Goal: Task Accomplishment & Management: Manage account settings

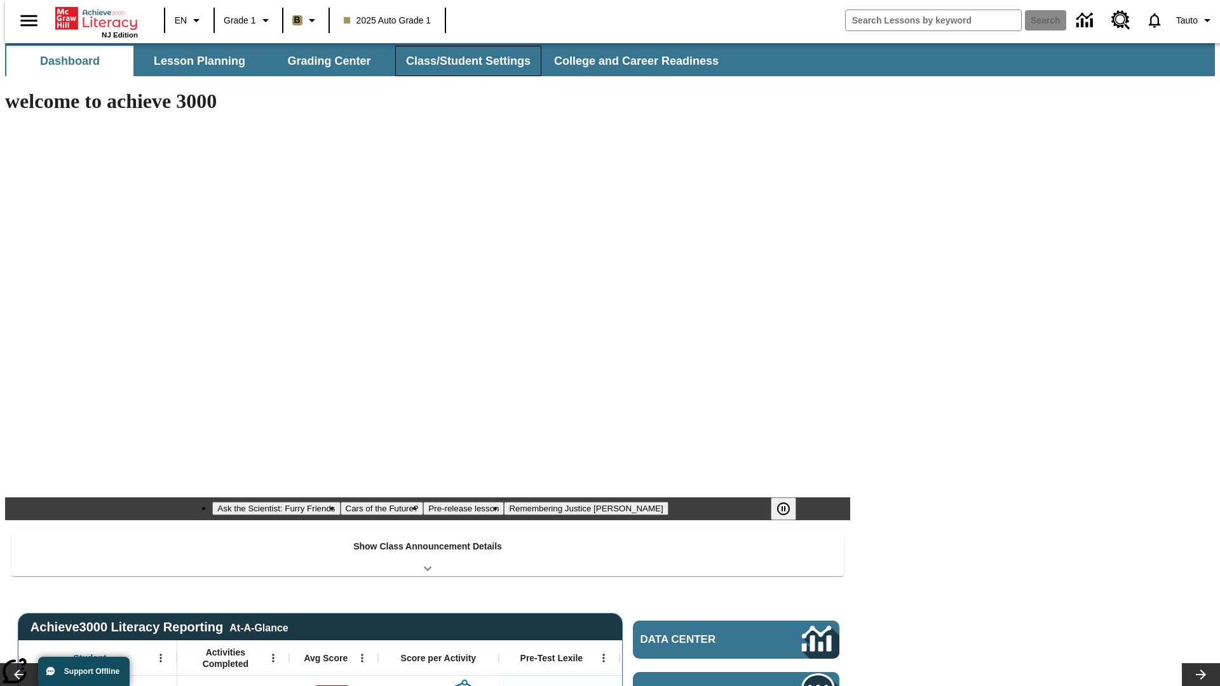
click at [461, 61] on button "Class/Student Settings" at bounding box center [468, 61] width 146 height 30
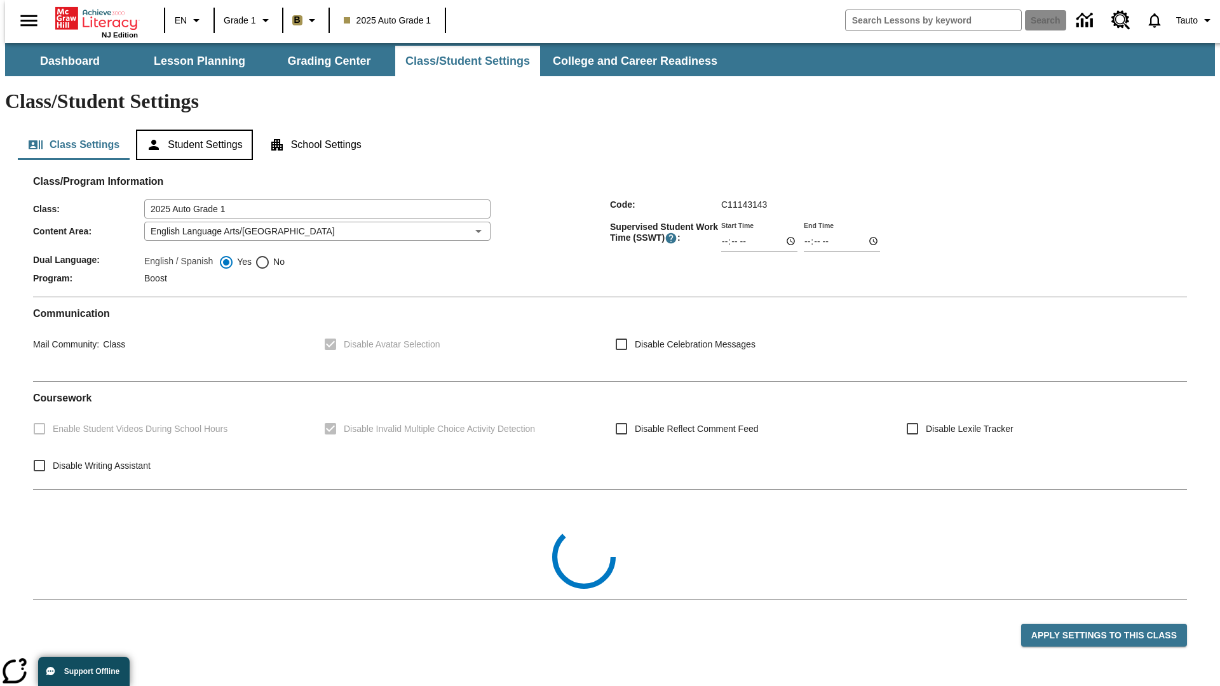
click at [191, 130] on button "Student Settings" at bounding box center [194, 145] width 116 height 30
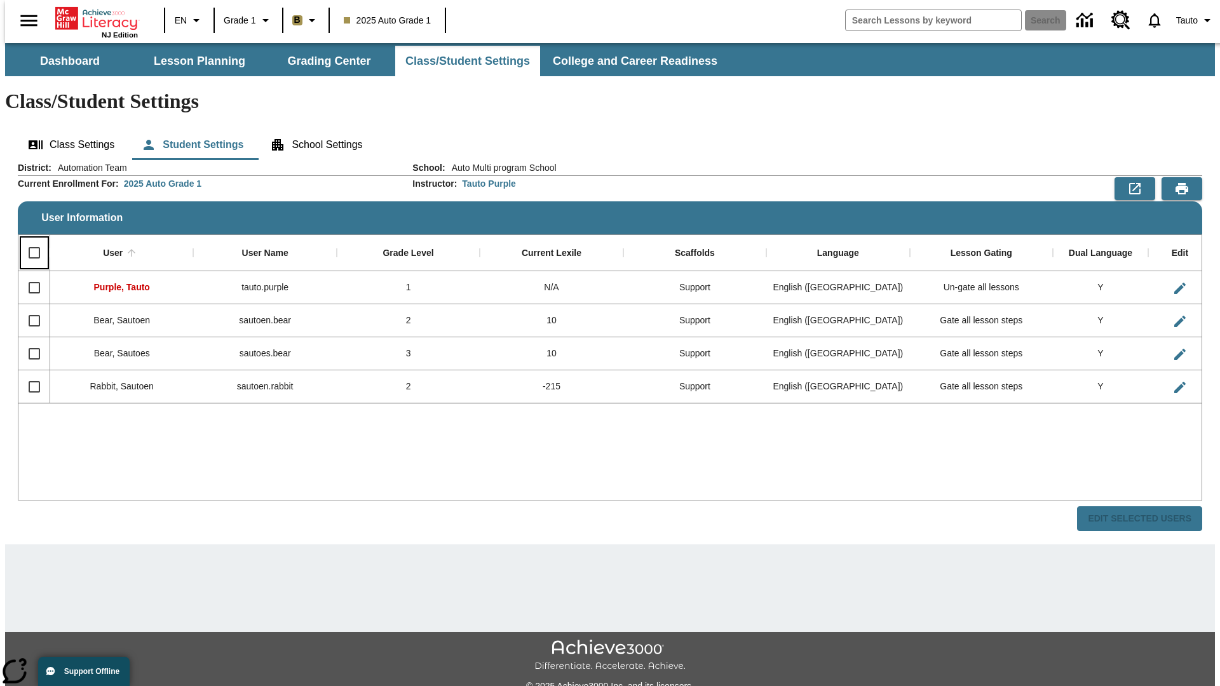
click at [29, 240] on input "Select all rows" at bounding box center [34, 253] width 27 height 27
checkbox input "true"
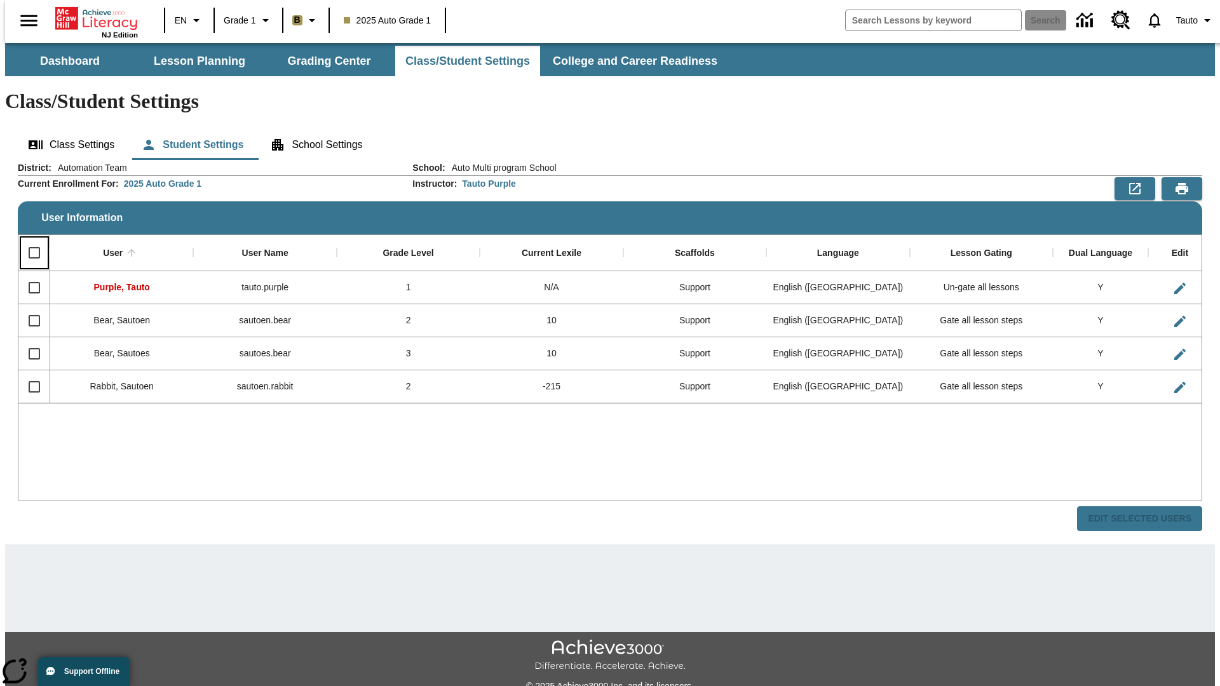
checkbox input "true"
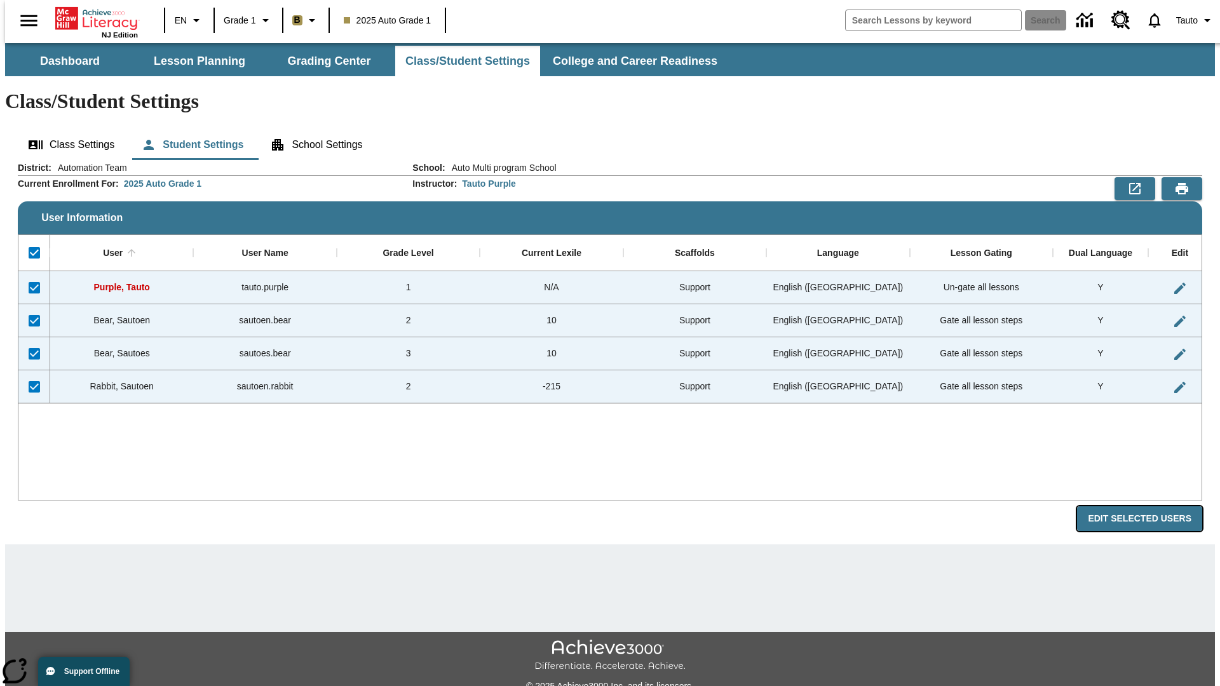
click at [1149, 506] on button "Edit Selected Users" at bounding box center [1139, 518] width 125 height 25
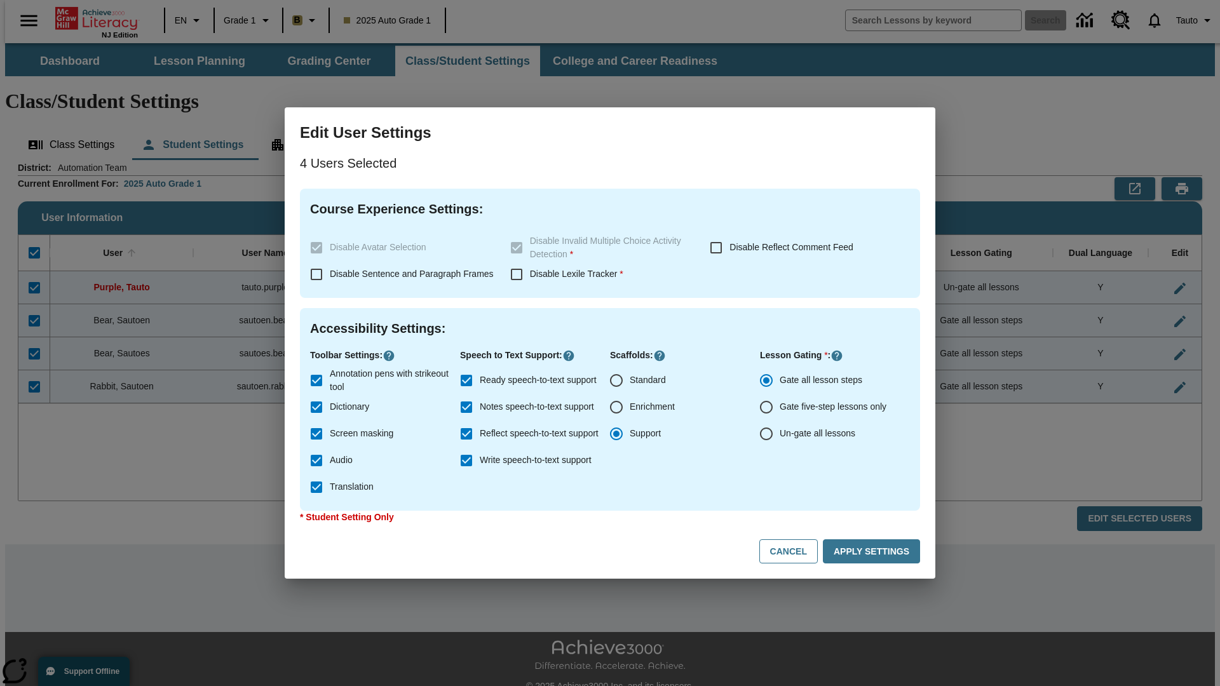
click at [616, 407] on input "Enrichment" at bounding box center [616, 407] width 27 height 27
click at [794, 552] on button "Cancel" at bounding box center [788, 551] width 58 height 25
radio input "false"
radio input "true"
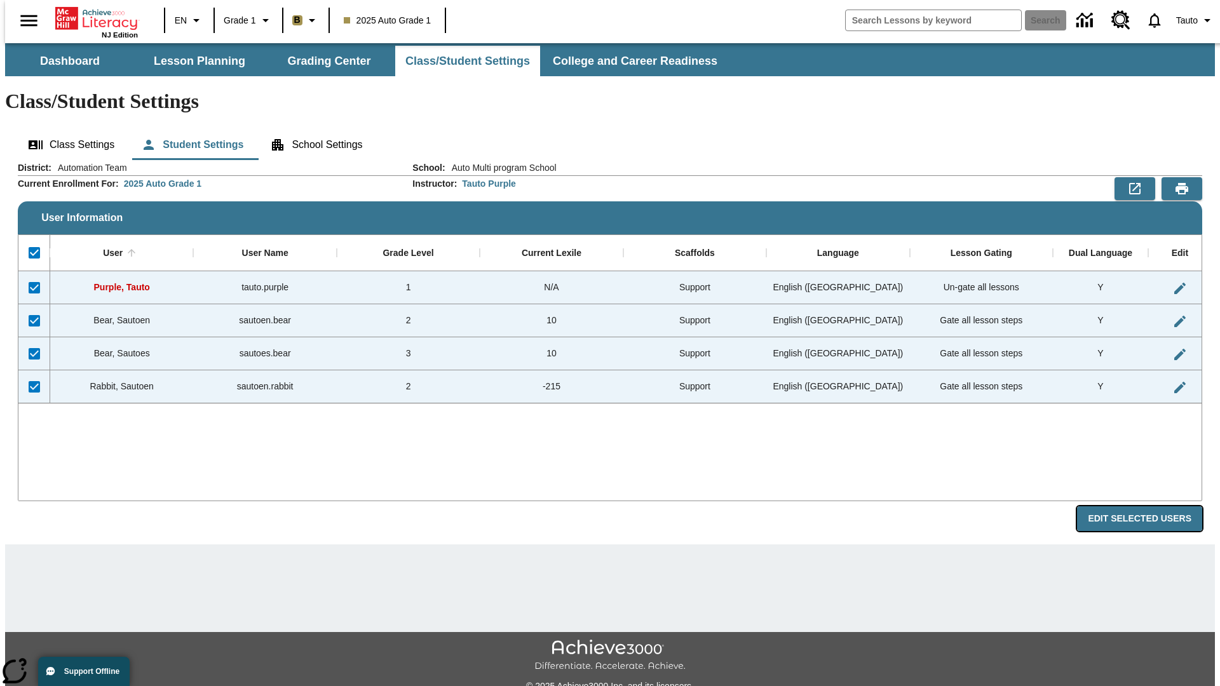
click at [1149, 506] on button "Edit Selected Users" at bounding box center [1139, 518] width 125 height 25
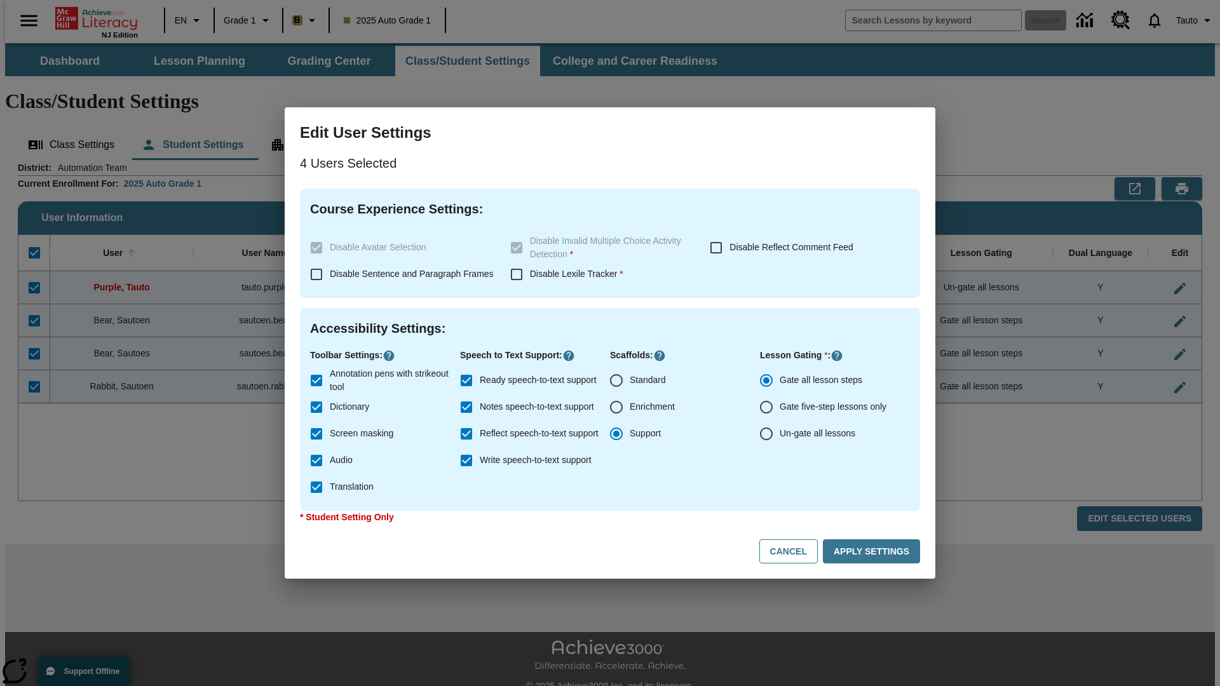
click at [616, 407] on input "Enrichment" at bounding box center [616, 407] width 27 height 27
radio input "true"
click at [874, 552] on button "Apply Settings" at bounding box center [871, 551] width 97 height 25
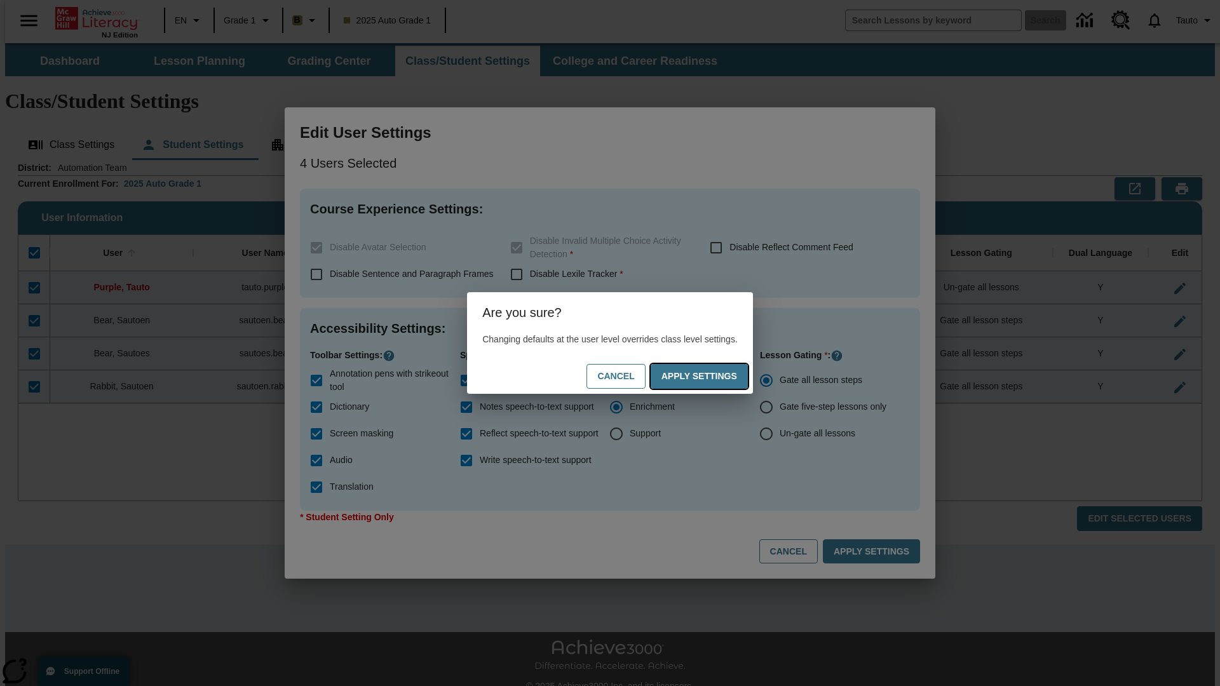
click at [712, 376] on button "Apply Settings" at bounding box center [699, 376] width 97 height 25
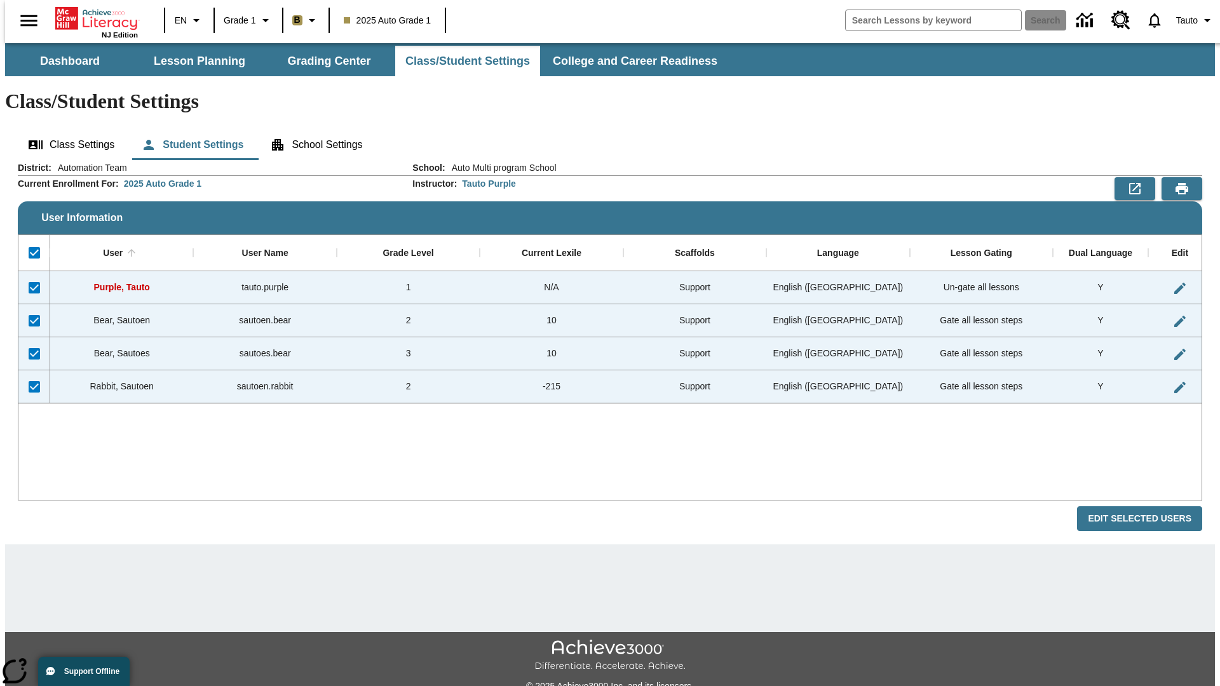
checkbox input "false"
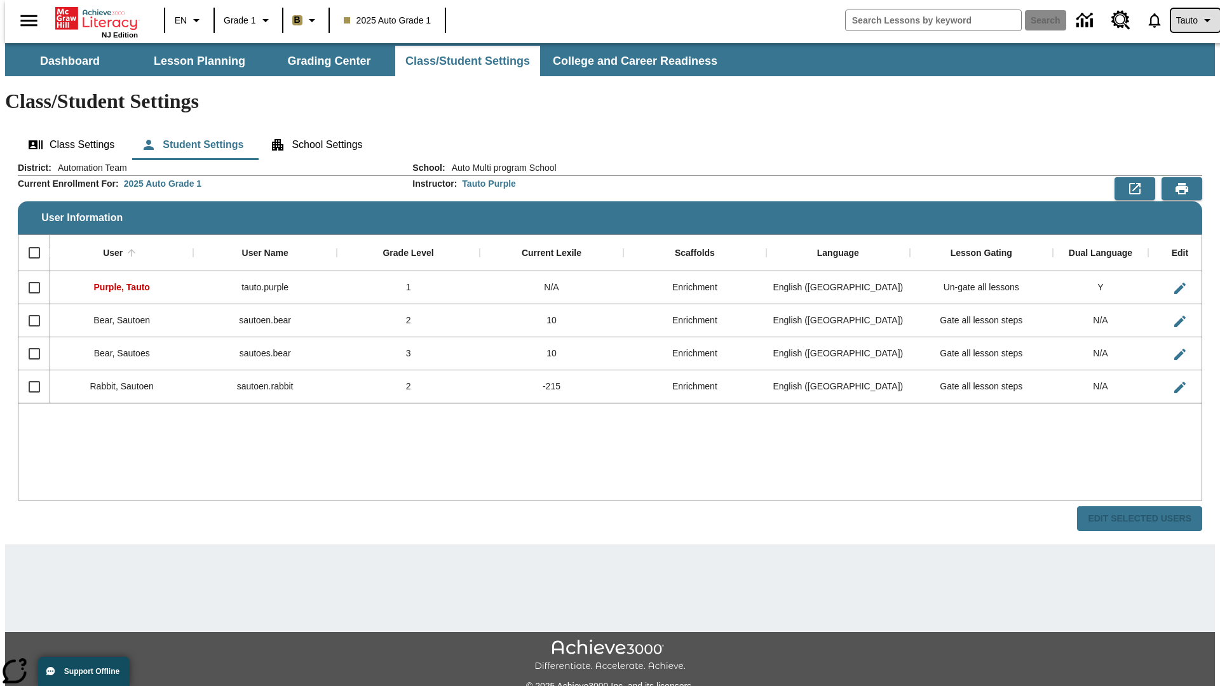
click at [1189, 20] on span "Tauto" at bounding box center [1187, 20] width 22 height 13
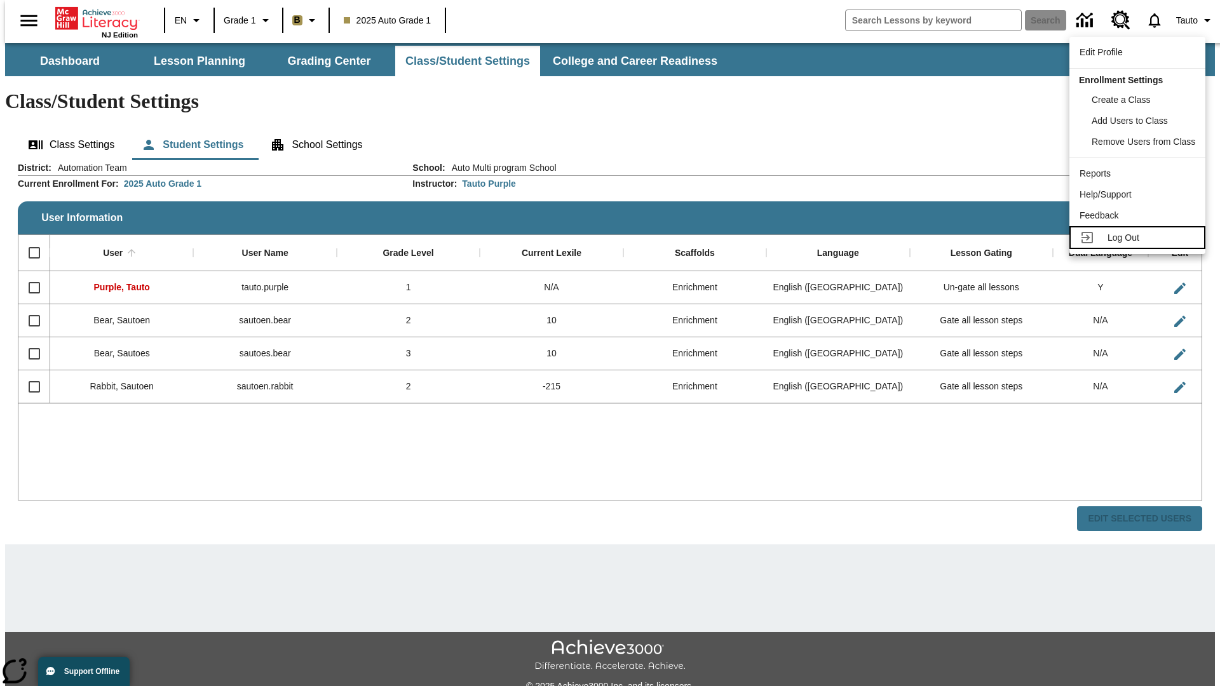
click at [1139, 238] on span "Log Out" at bounding box center [1123, 238] width 32 height 10
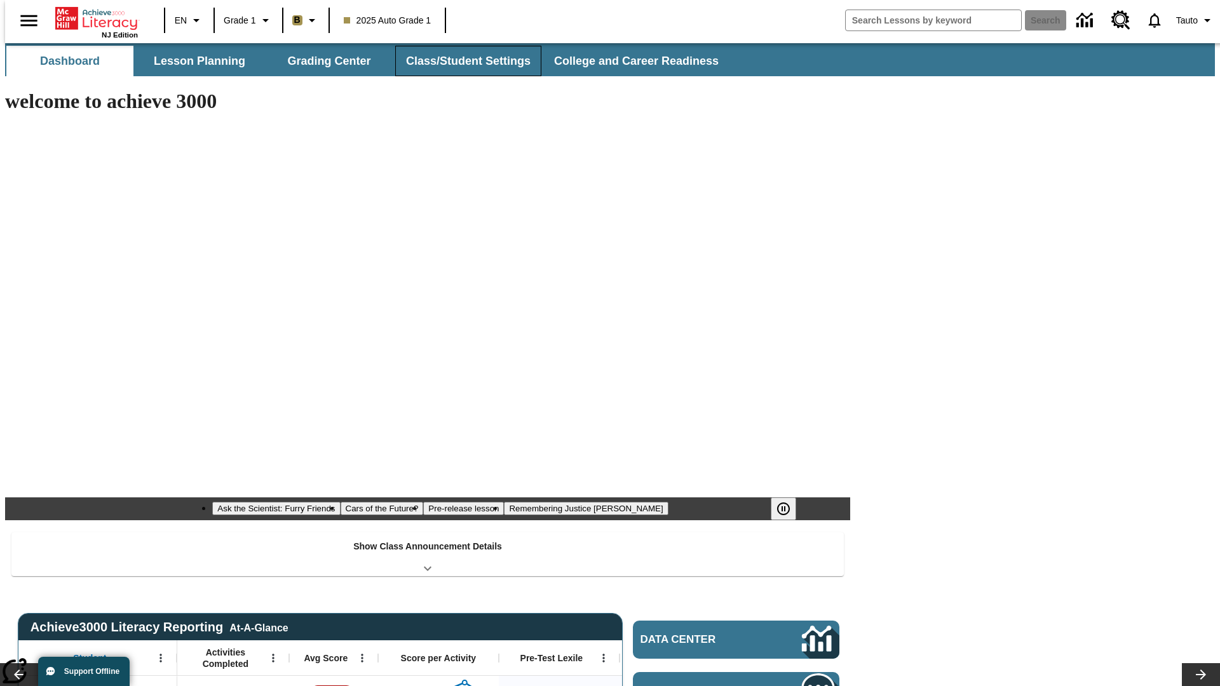
click at [461, 61] on button "Class/Student Settings" at bounding box center [468, 61] width 146 height 30
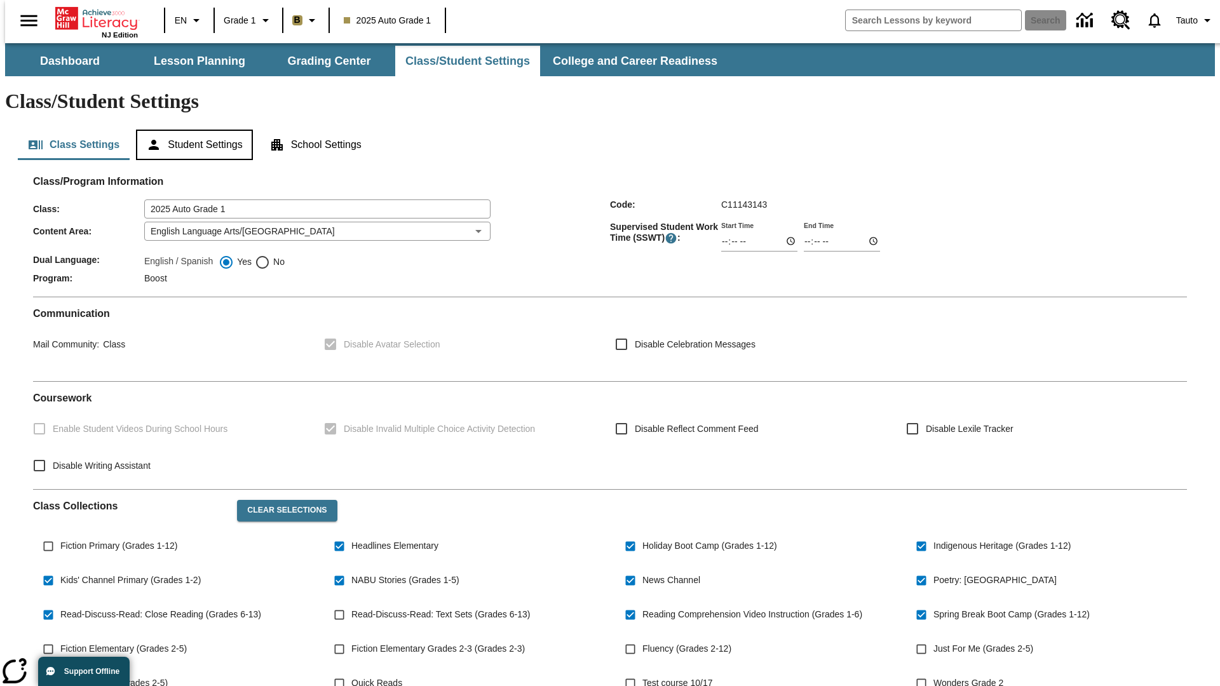
click at [191, 130] on button "Student Settings" at bounding box center [194, 145] width 116 height 30
